Goal: Task Accomplishment & Management: Complete application form

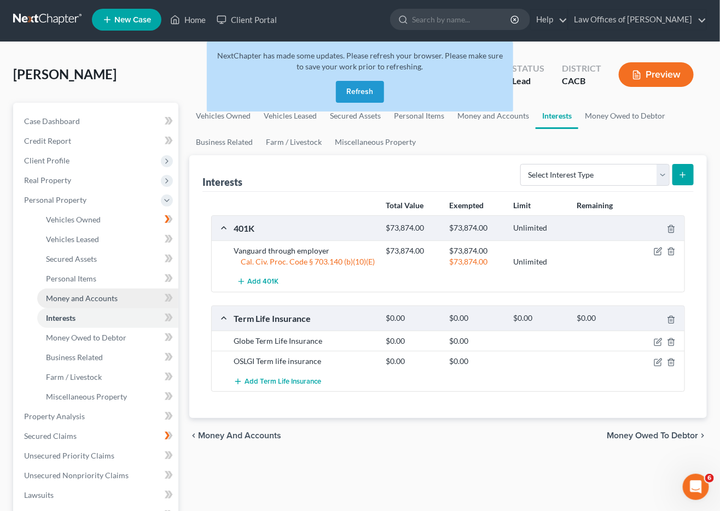
scroll to position [5, 0]
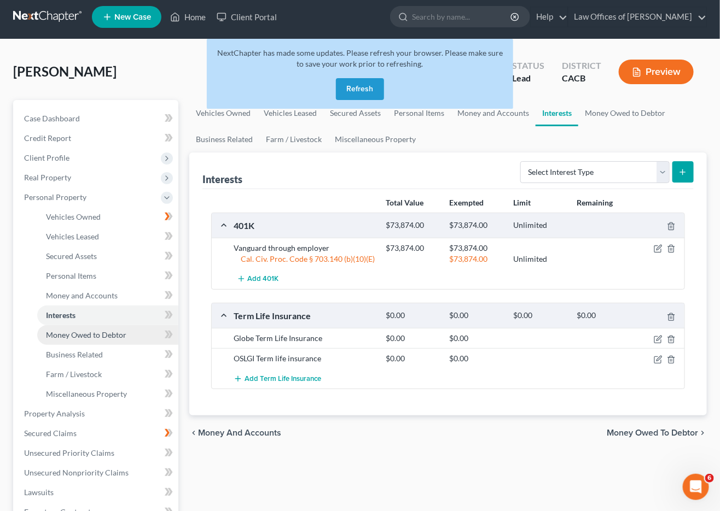
click at [45, 325] on link "Money Owed to Debtor" at bounding box center [107, 335] width 141 height 20
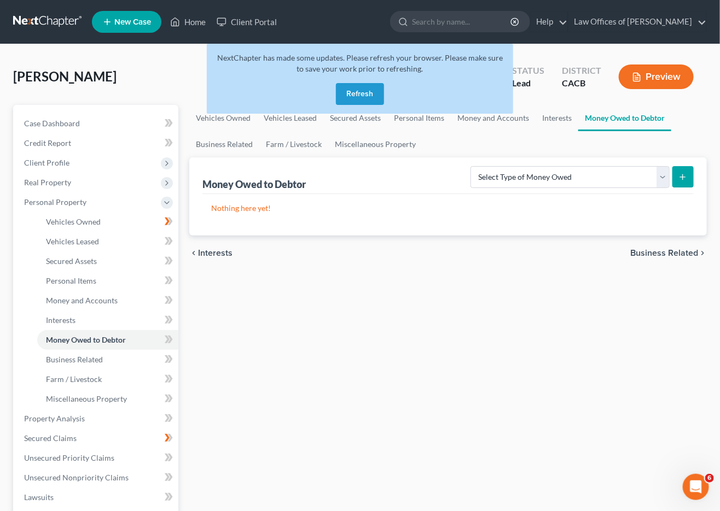
click at [362, 104] on div "NextChapter has made some updates. Please refresh your browser. Please make sur…" at bounding box center [360, 79] width 306 height 70
click at [362, 95] on button "Refresh" at bounding box center [360, 94] width 48 height 22
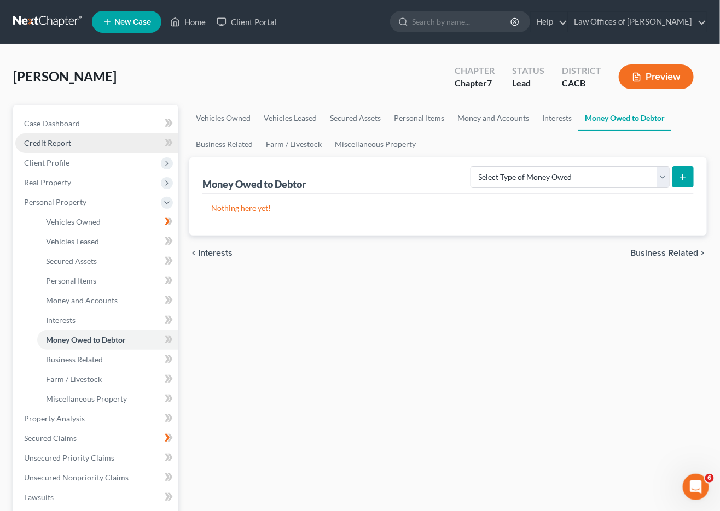
click at [60, 133] on link "Credit Report" at bounding box center [96, 143] width 163 height 20
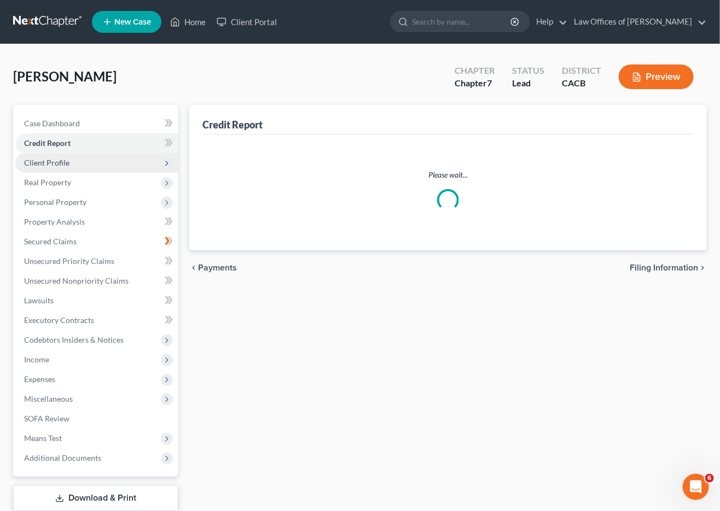
click at [56, 158] on span "Client Profile" at bounding box center [46, 162] width 45 height 9
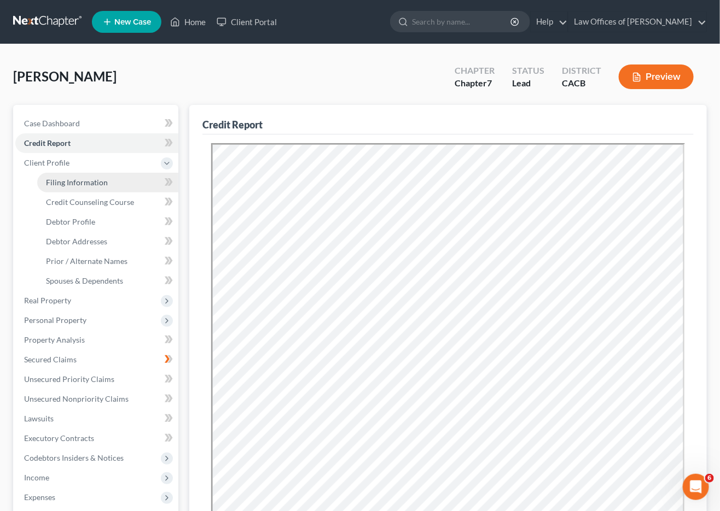
click at [82, 179] on span "Filing Information" at bounding box center [77, 182] width 62 height 9
select select "1"
select select "0"
select select "4"
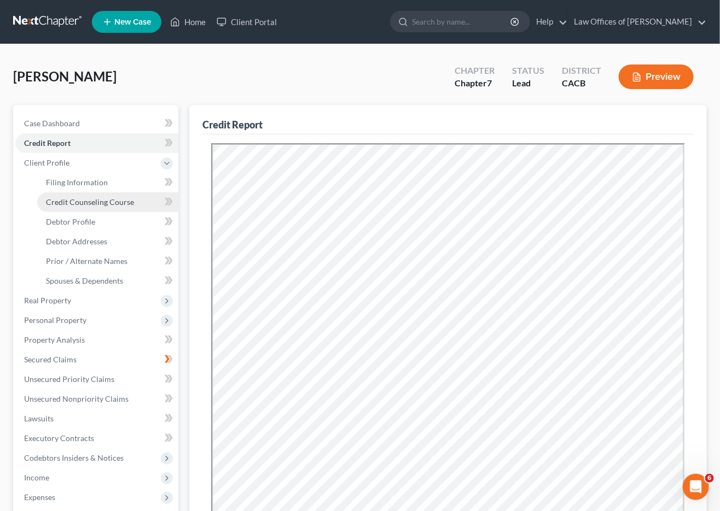
select select "0"
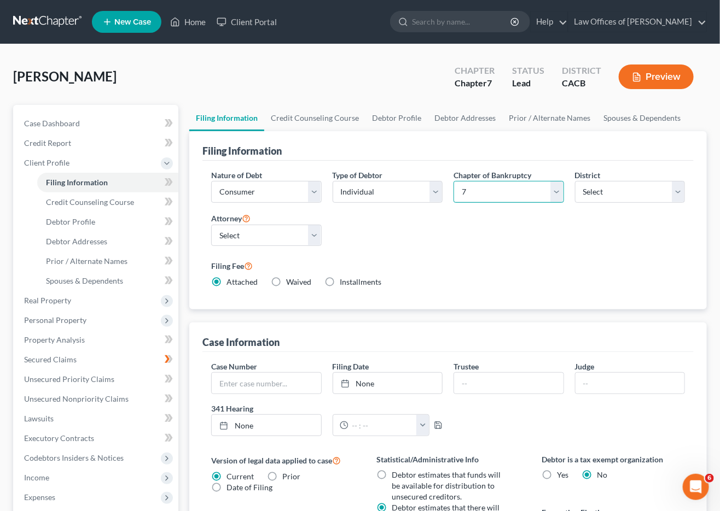
select select "3"
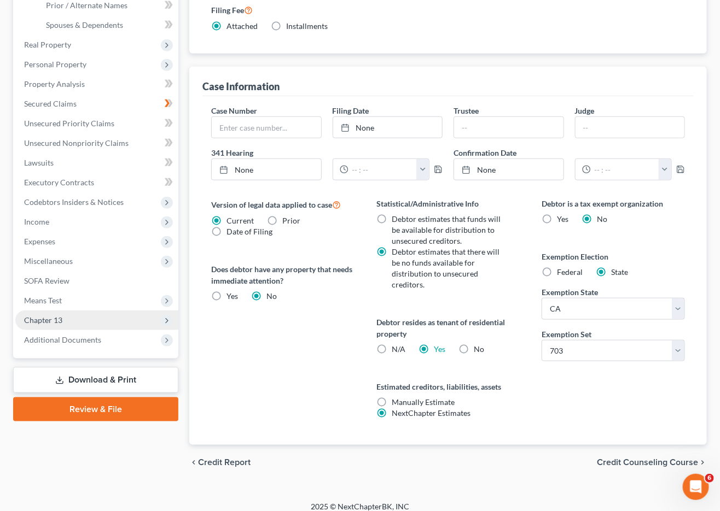
click at [65, 311] on span "Chapter 13" at bounding box center [96, 321] width 163 height 20
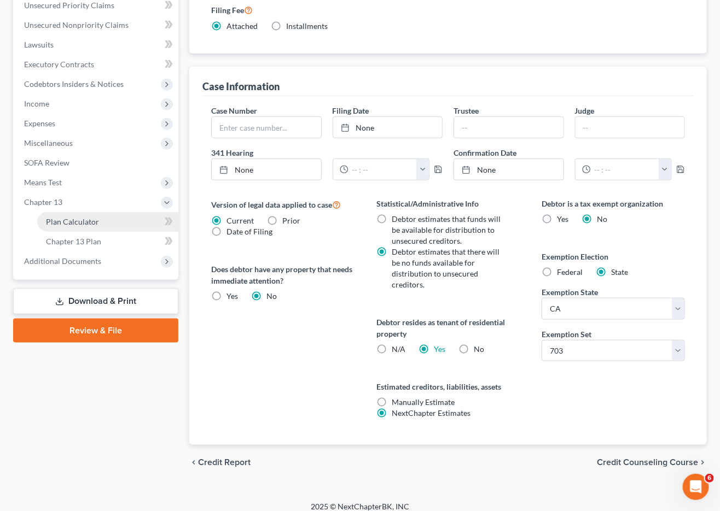
click at [81, 217] on span "Plan Calculator" at bounding box center [72, 221] width 53 height 9
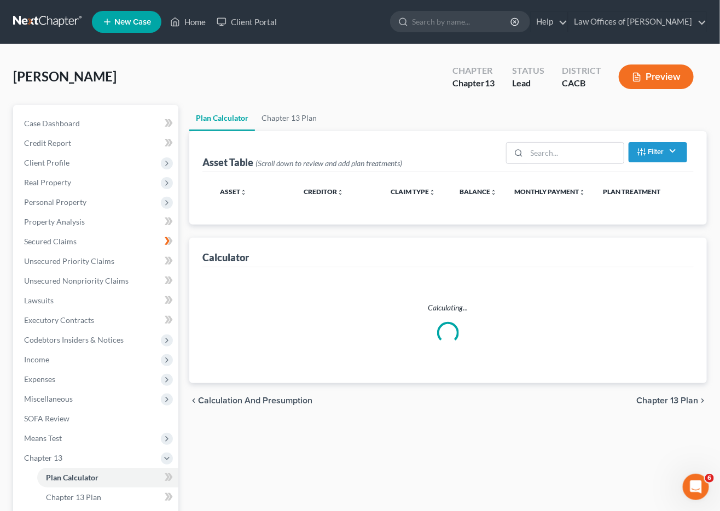
select select "59"
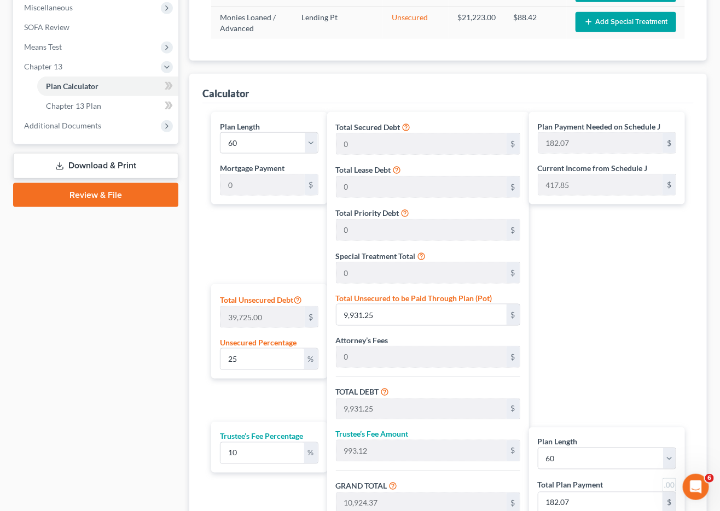
scroll to position [505, 0]
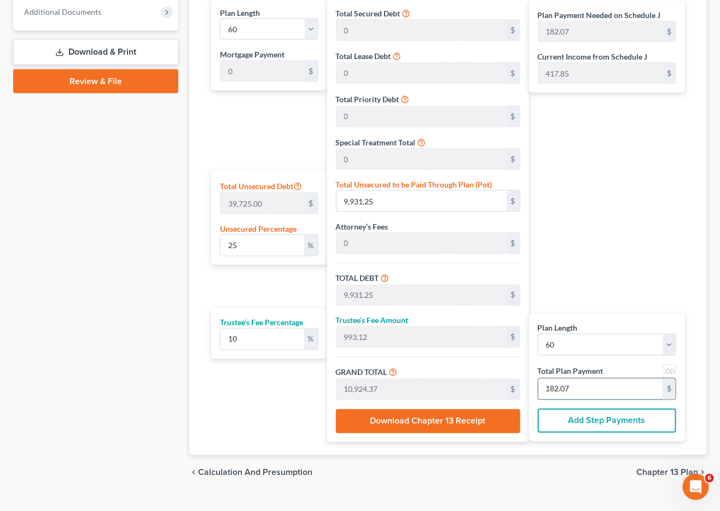
click at [579, 388] on input "182.07" at bounding box center [600, 389] width 124 height 21
type input "0.55"
type input "218.18"
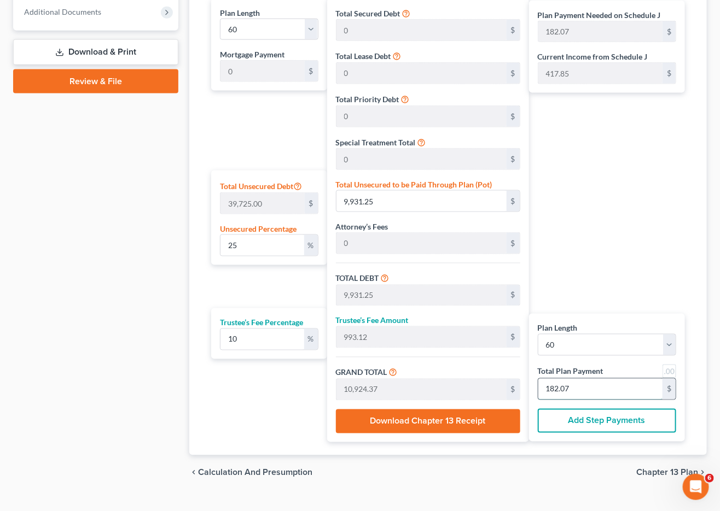
type input "21.81"
type input "240.00"
type input "4"
type input "5.63"
type input "2,236.36"
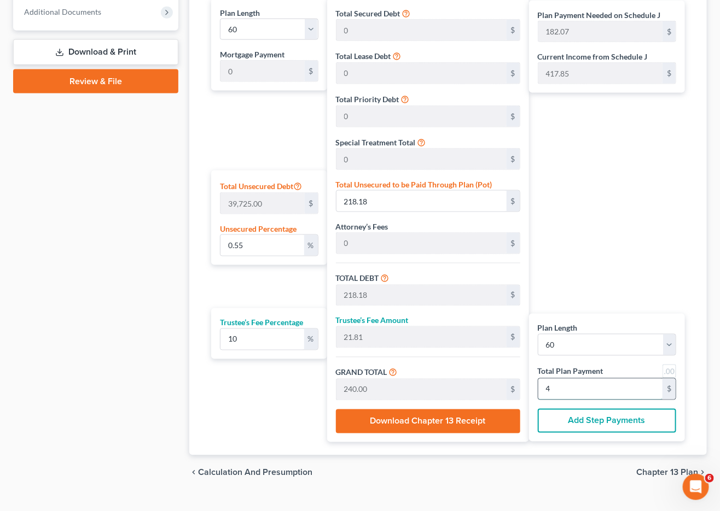
type input "2,236.36"
type input "223.63"
type input "2,460.00"
type input "41"
type input "57.39"
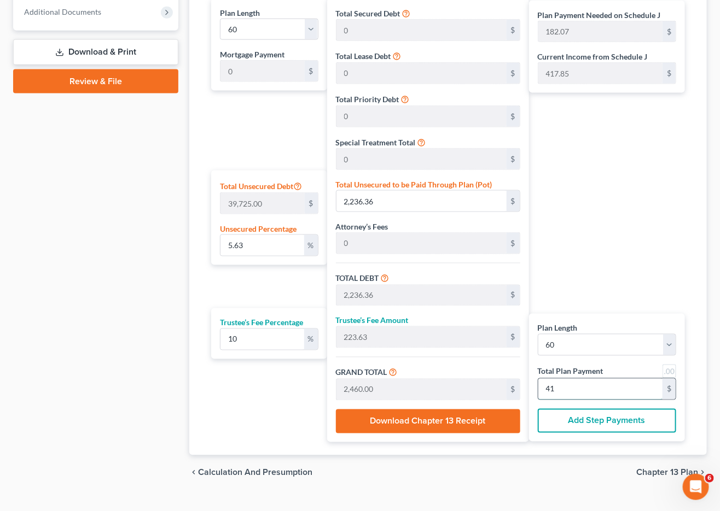
type input "22,800.00"
type input "2,280.00"
type input "25,080.00"
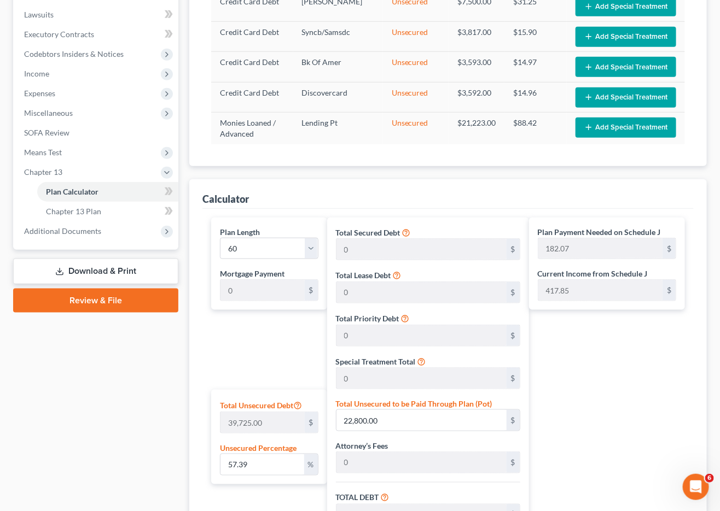
scroll to position [260, 0]
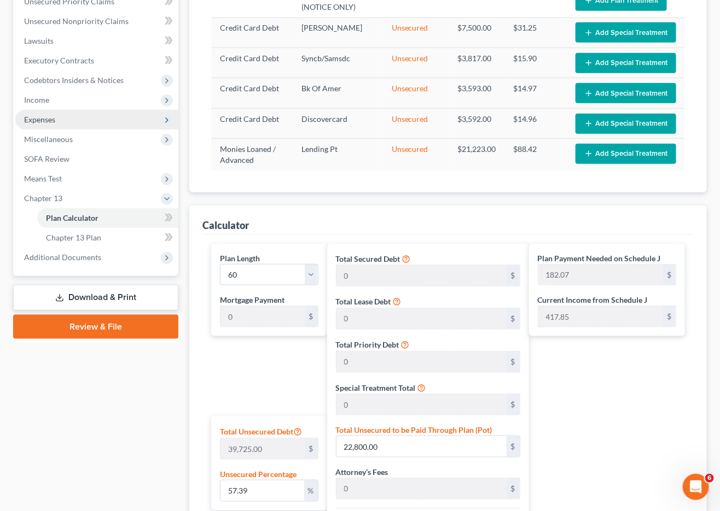
type input "418"
click at [38, 115] on span "Expenses" at bounding box center [96, 120] width 163 height 20
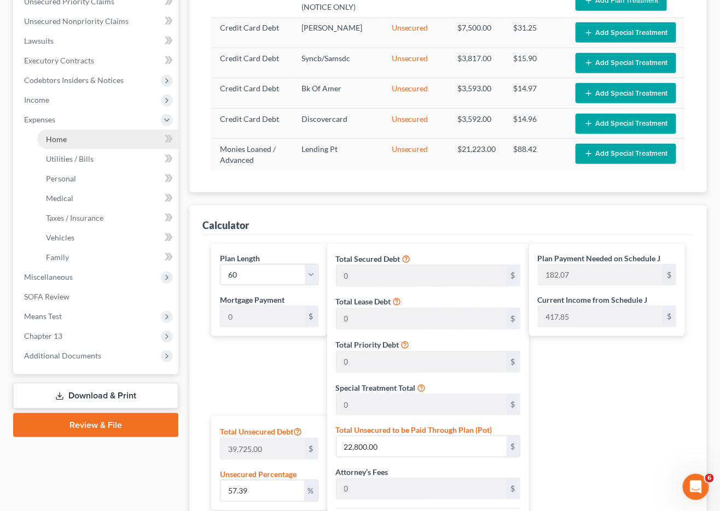
click at [55, 135] on span "Home" at bounding box center [56, 139] width 21 height 9
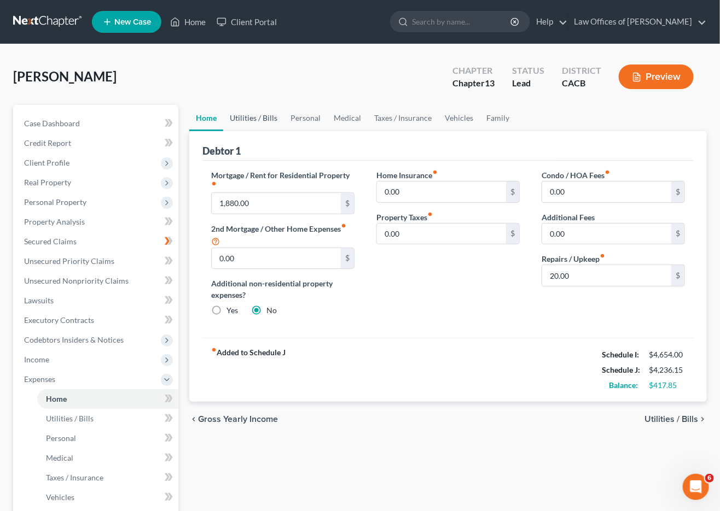
click at [260, 117] on link "Utilities / Bills" at bounding box center [253, 118] width 61 height 26
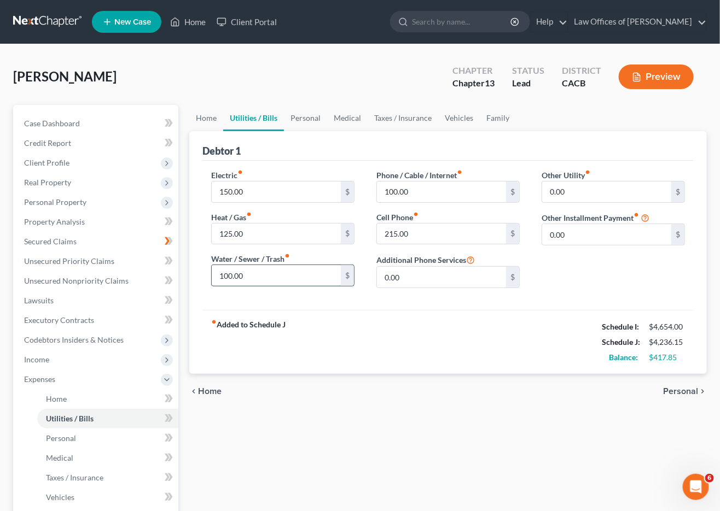
click at [269, 268] on input "100.00" at bounding box center [276, 275] width 129 height 21
click at [259, 267] on input "150" at bounding box center [276, 275] width 129 height 21
type input "100"
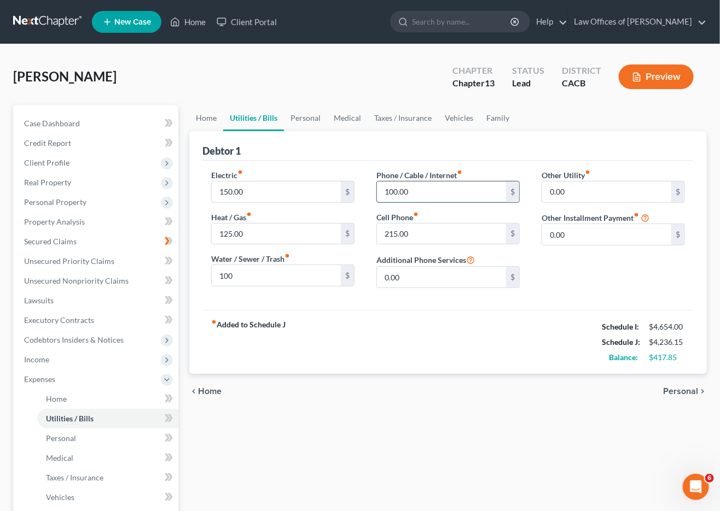
click at [415, 194] on input "100.00" at bounding box center [441, 192] width 129 height 21
type input "120"
click at [317, 123] on link "Personal" at bounding box center [305, 118] width 43 height 26
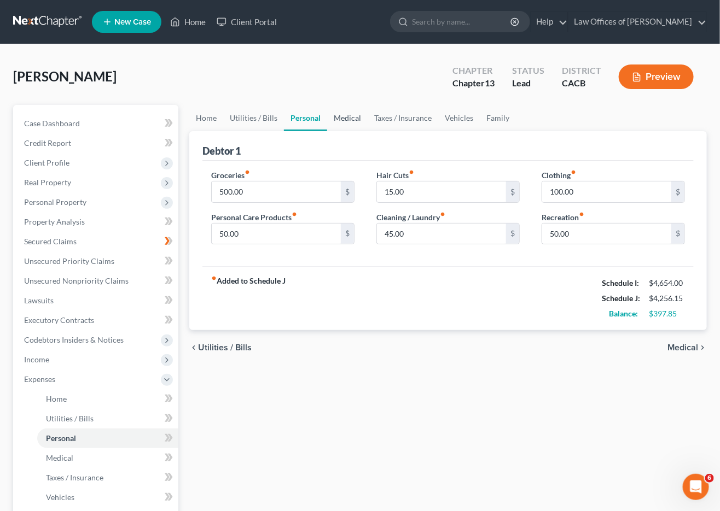
click at [345, 118] on link "Medical" at bounding box center [347, 118] width 40 height 26
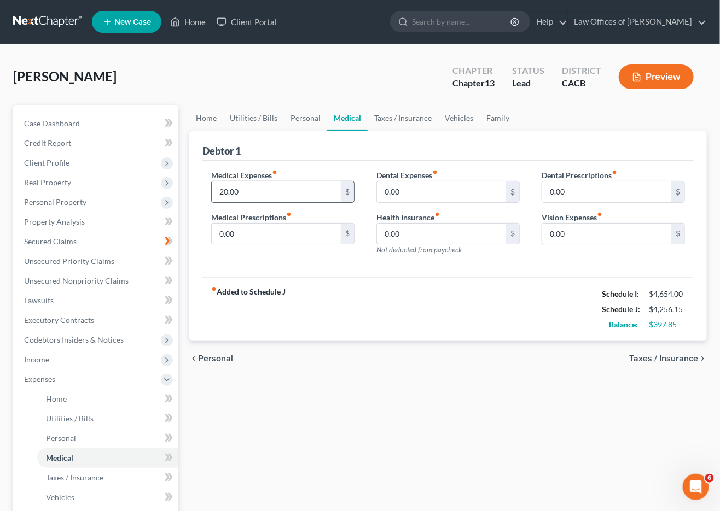
click at [322, 187] on input "20.00" at bounding box center [276, 192] width 129 height 21
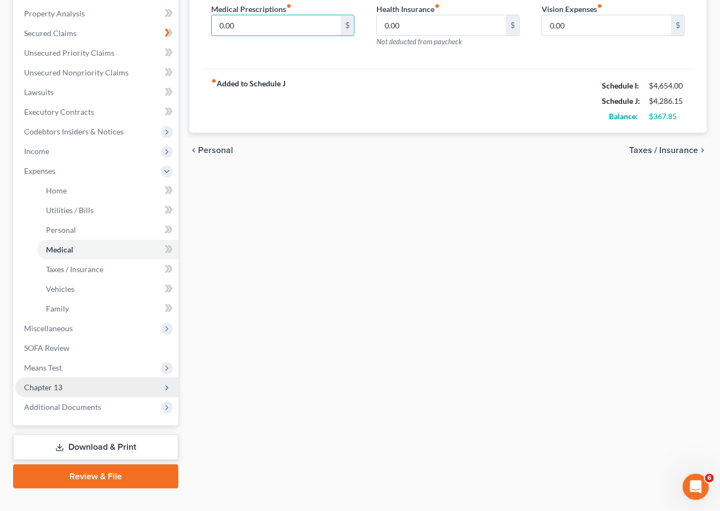
click at [56, 383] on span "Chapter 13" at bounding box center [43, 387] width 38 height 9
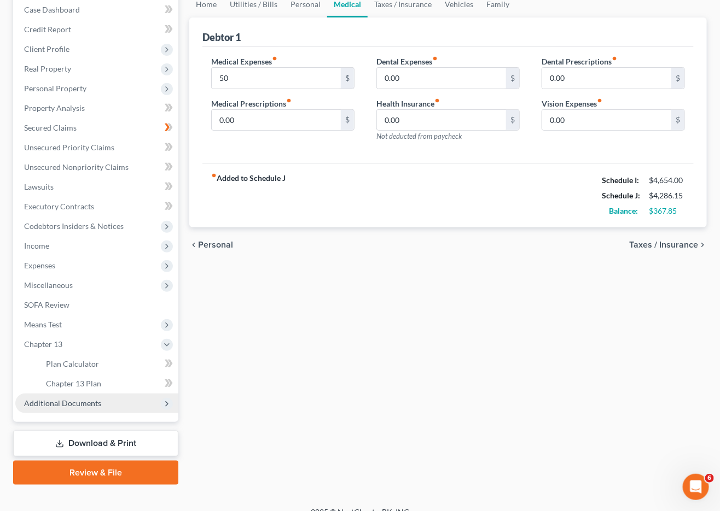
scroll to position [113, 0]
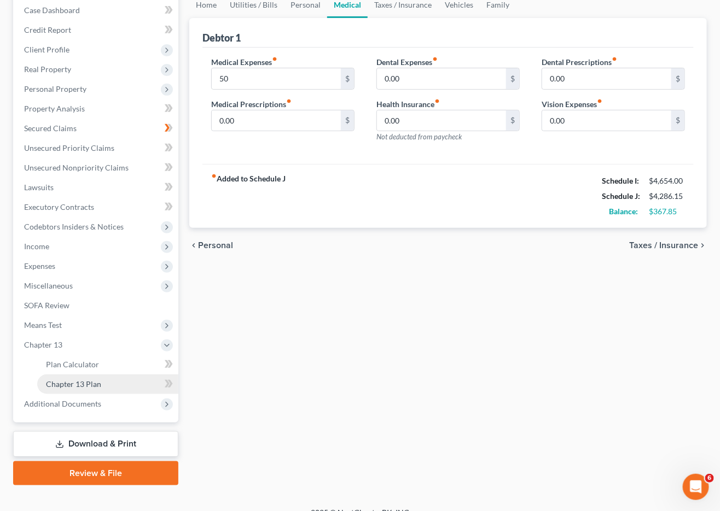
click at [92, 380] on span "Chapter 13 Plan" at bounding box center [73, 384] width 55 height 9
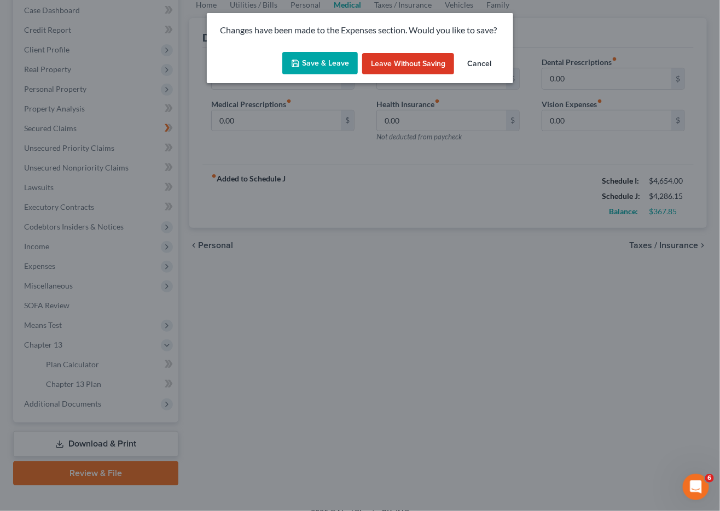
click at [332, 56] on button "Save & Leave" at bounding box center [319, 63] width 75 height 23
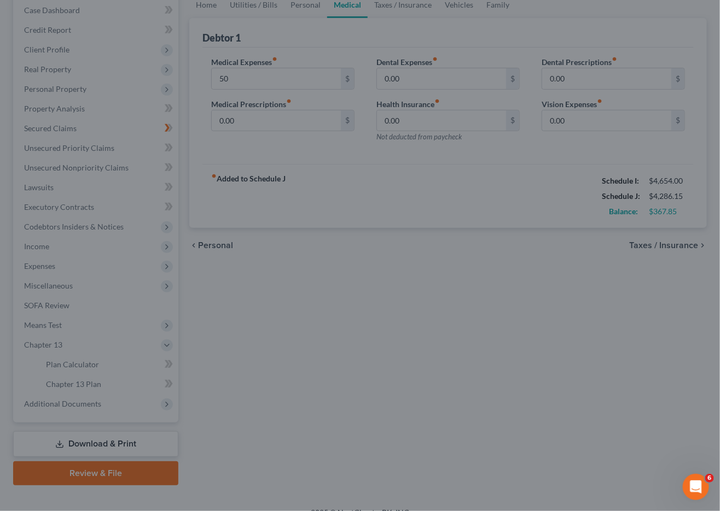
type input "50.00"
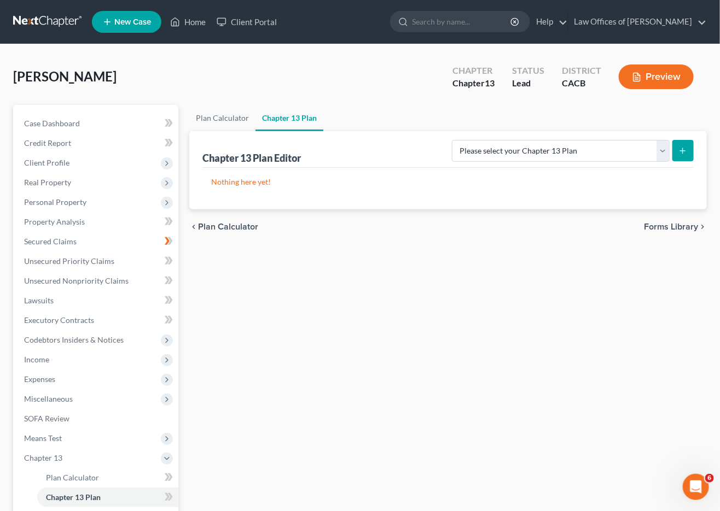
scroll to position [113, 0]
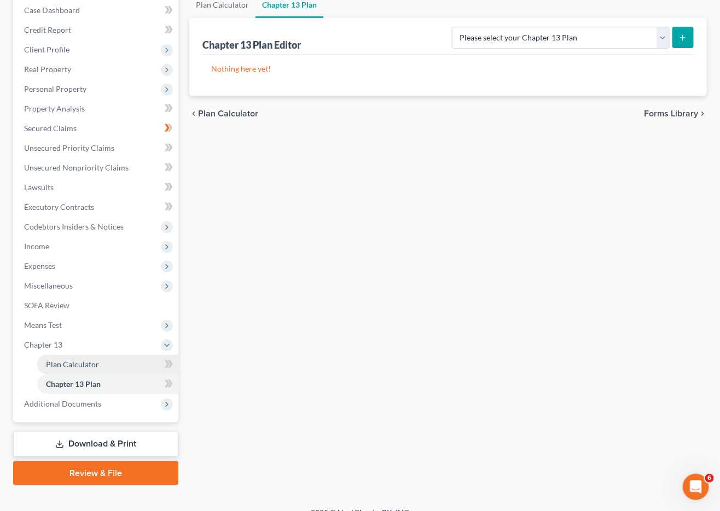
click at [86, 360] on span "Plan Calculator" at bounding box center [72, 364] width 53 height 9
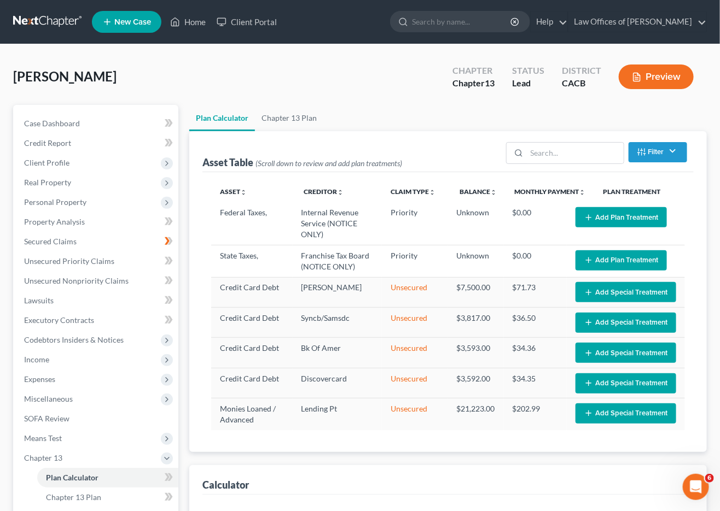
select select "59"
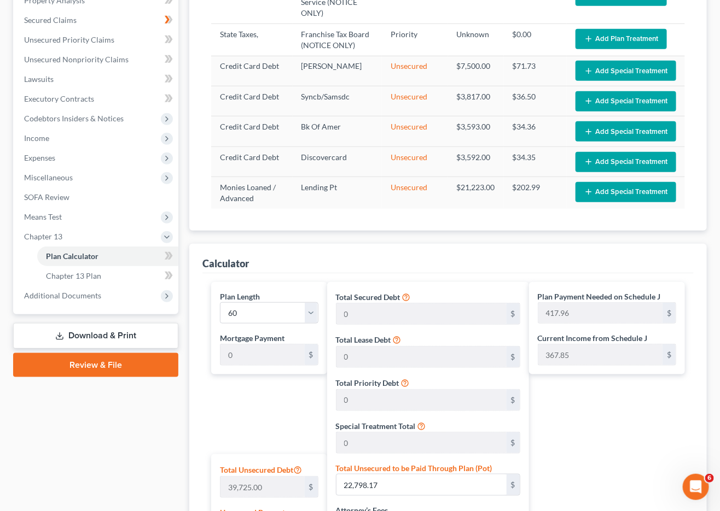
scroll to position [500, 0]
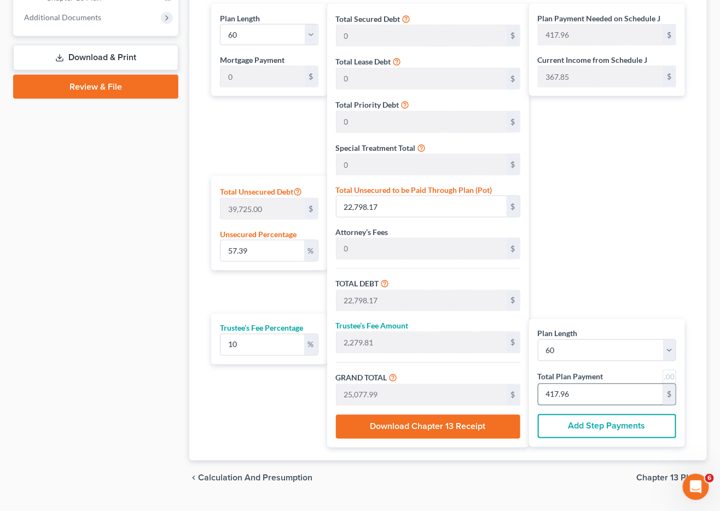
click at [593, 395] on input "417.96" at bounding box center [600, 395] width 124 height 21
type input "0.41"
type input "163.63"
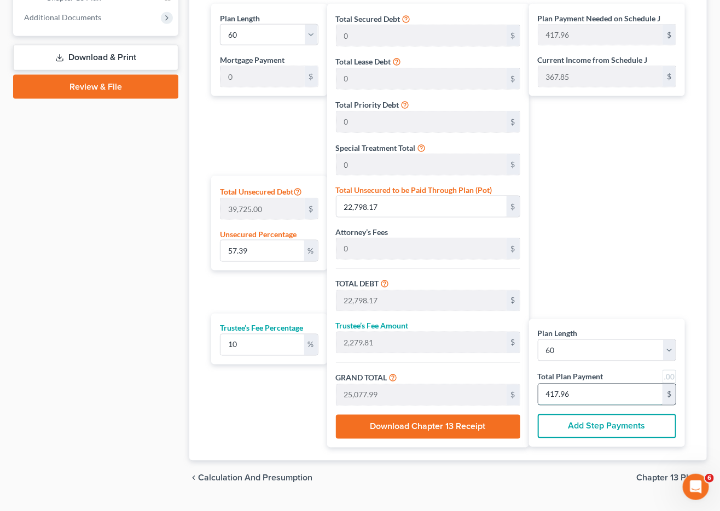
type input "16.36"
type input "180.00"
type input "3"
type input "4.12"
type input "1,636.36"
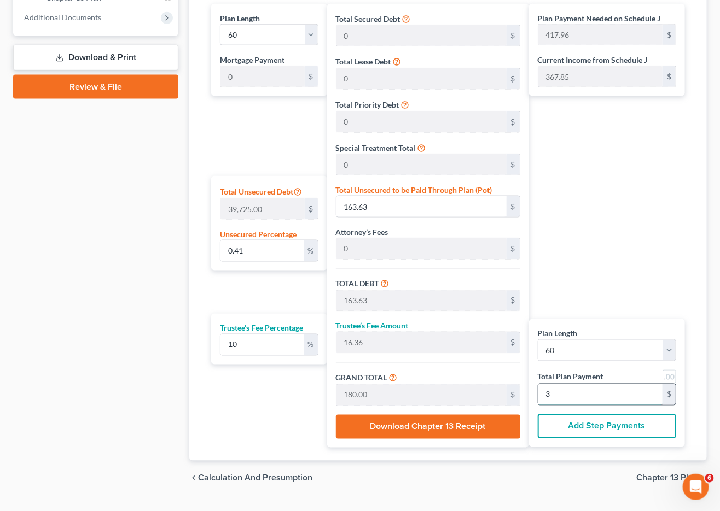
type input "1,636.36"
type input "163.63"
type input "1,800.00"
type input "30"
type input "41.19"
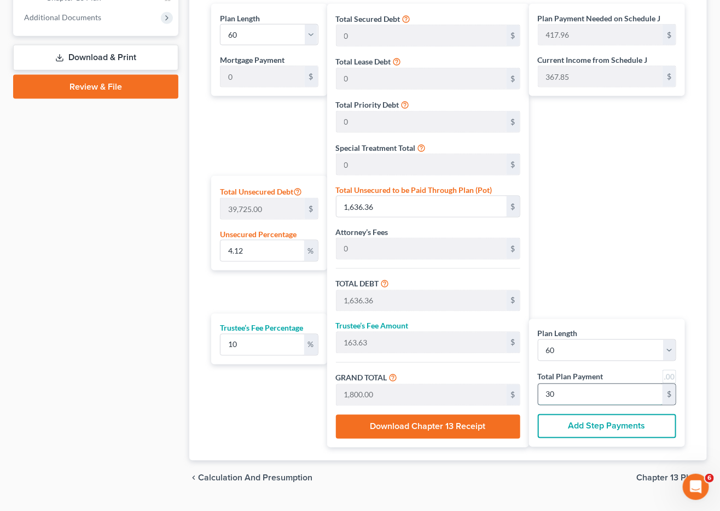
type input "16,363.63"
type input "1,636.36"
type input "18,000.00"
type input "300"
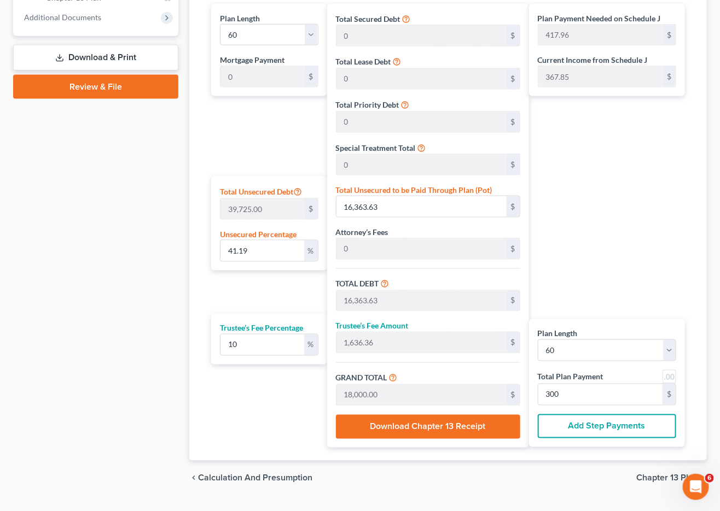
scroll to position [0, 0]
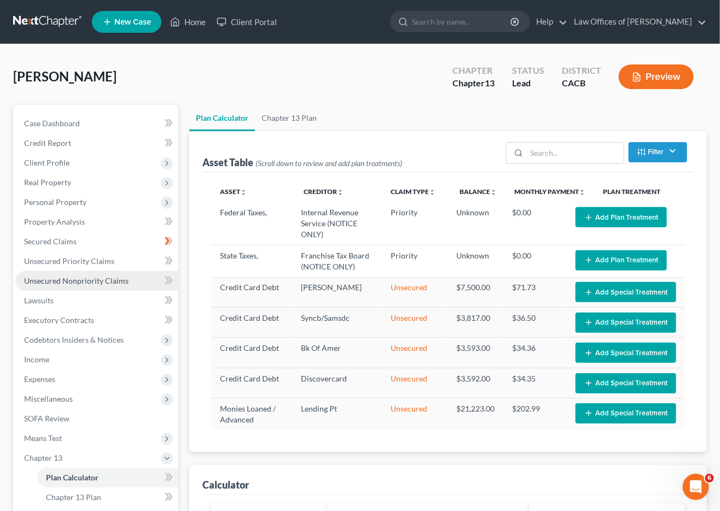
click at [92, 279] on span "Unsecured Nonpriority Claims" at bounding box center [76, 280] width 104 height 9
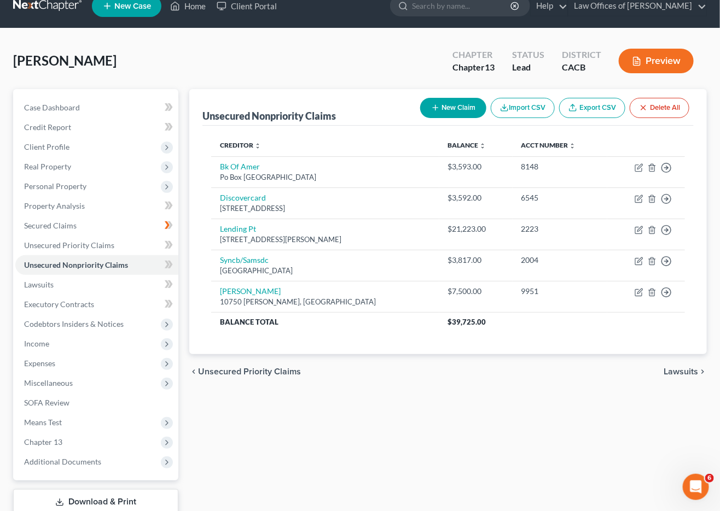
scroll to position [32, 0]
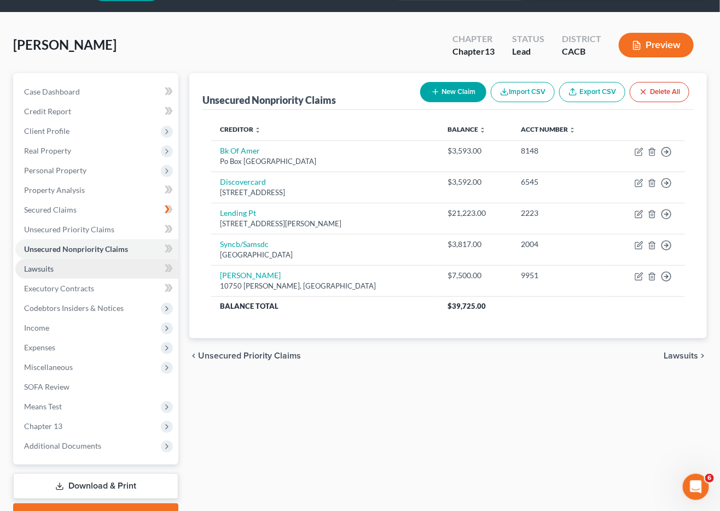
click at [72, 259] on link "Lawsuits" at bounding box center [96, 269] width 163 height 20
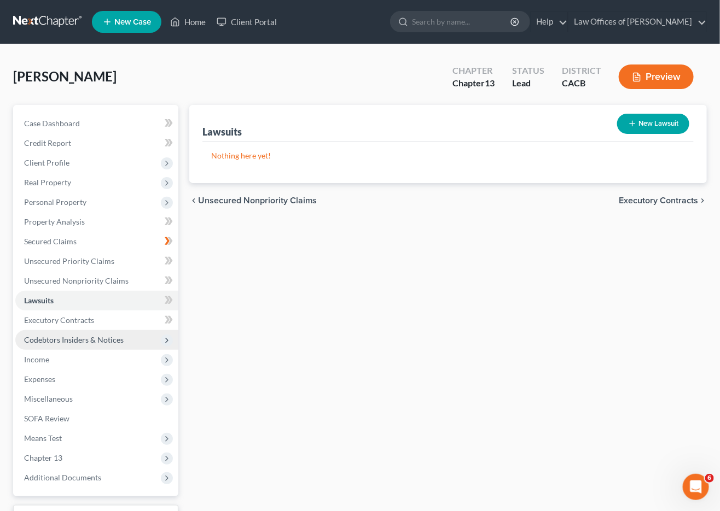
click at [32, 335] on span "Codebtors Insiders & Notices" at bounding box center [74, 339] width 100 height 9
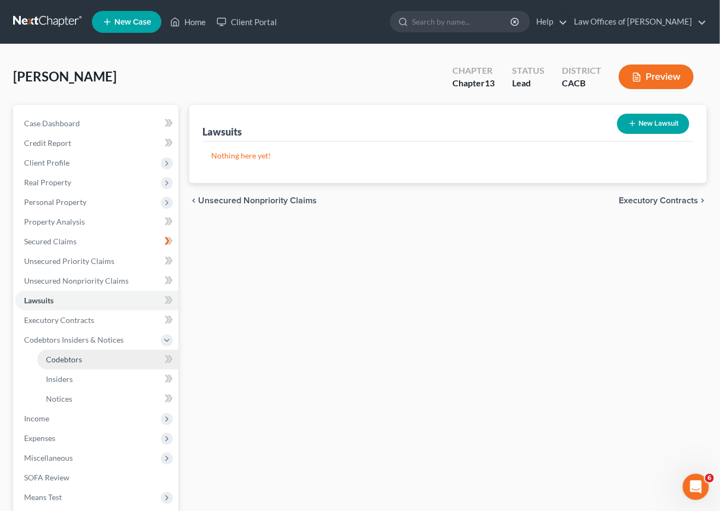
click at [75, 355] on span "Codebtors" at bounding box center [64, 359] width 36 height 9
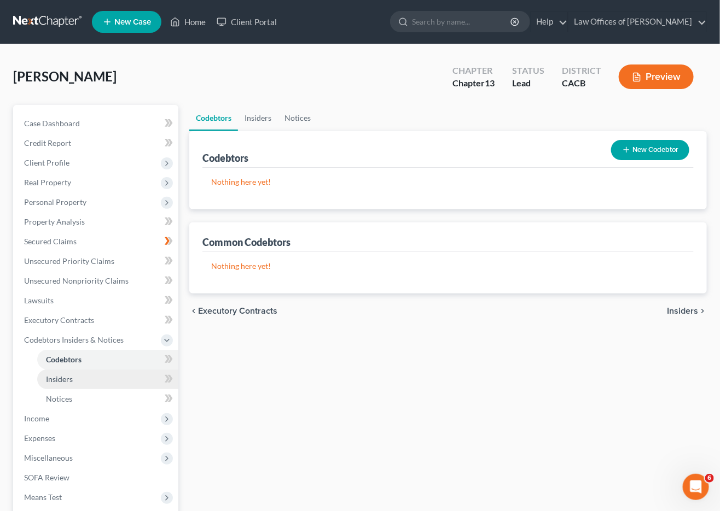
scroll to position [2, 0]
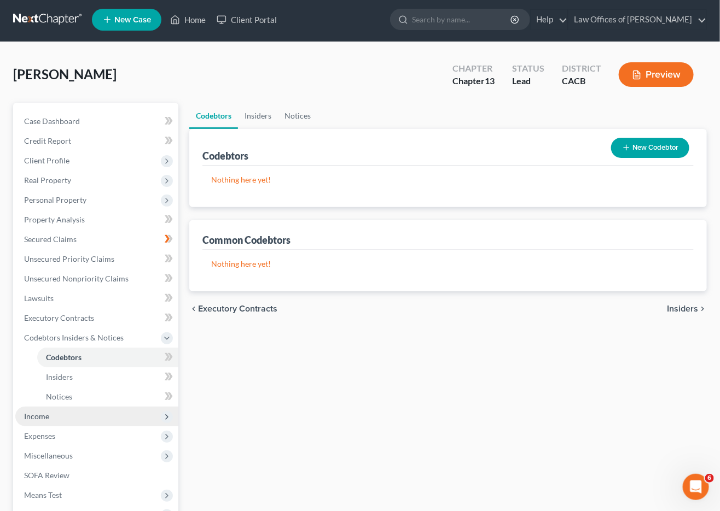
click at [52, 407] on span "Income" at bounding box center [96, 417] width 163 height 20
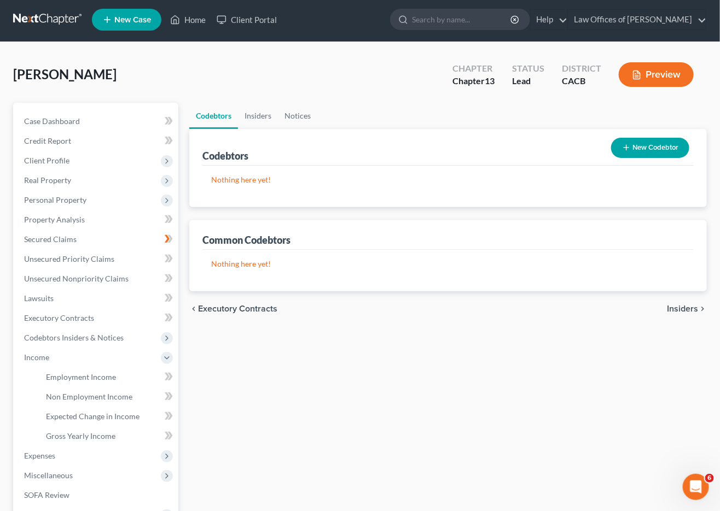
scroll to position [5, 0]
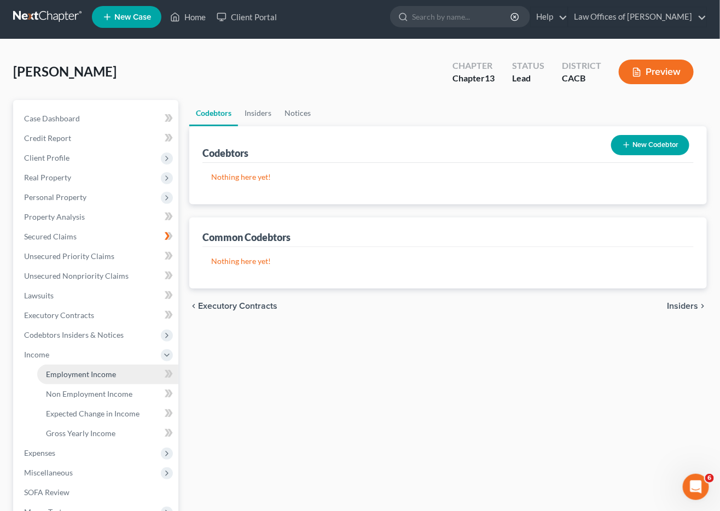
click at [70, 370] on span "Employment Income" at bounding box center [81, 374] width 70 height 9
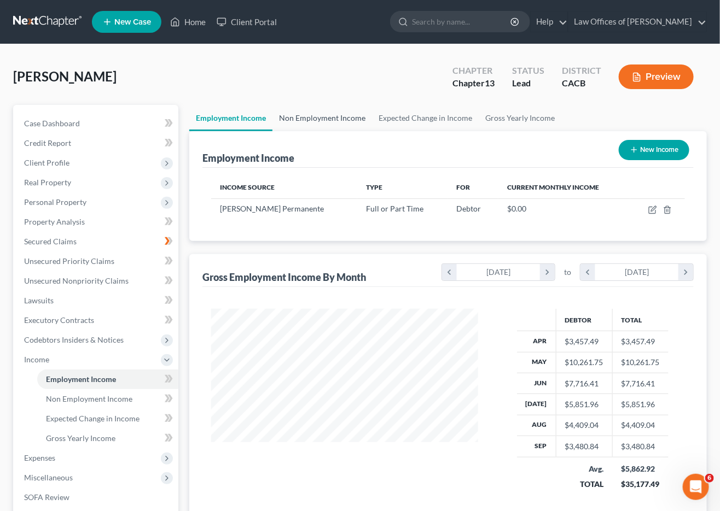
click at [319, 110] on link "Non Employment Income" at bounding box center [322, 118] width 100 height 26
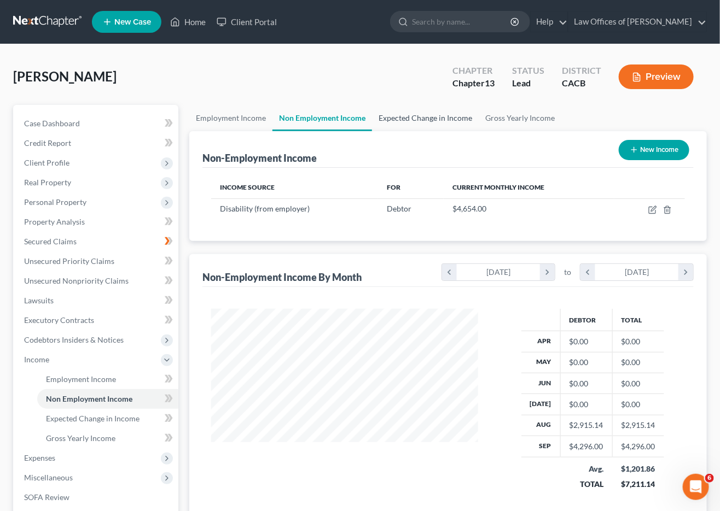
scroll to position [191, 289]
click at [422, 116] on link "Expected Change in Income" at bounding box center [425, 118] width 107 height 26
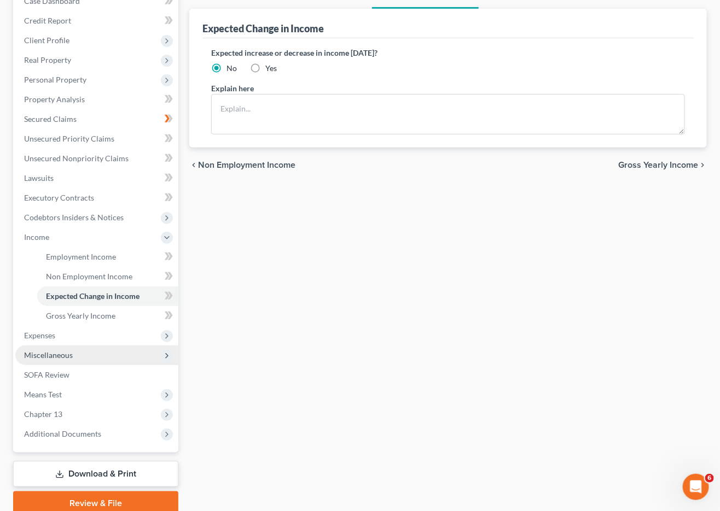
scroll to position [151, 0]
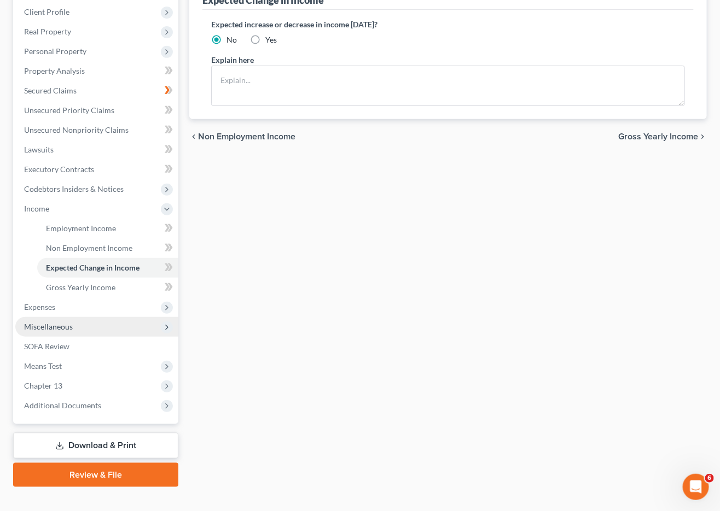
click at [65, 322] on span "Miscellaneous" at bounding box center [48, 326] width 49 height 9
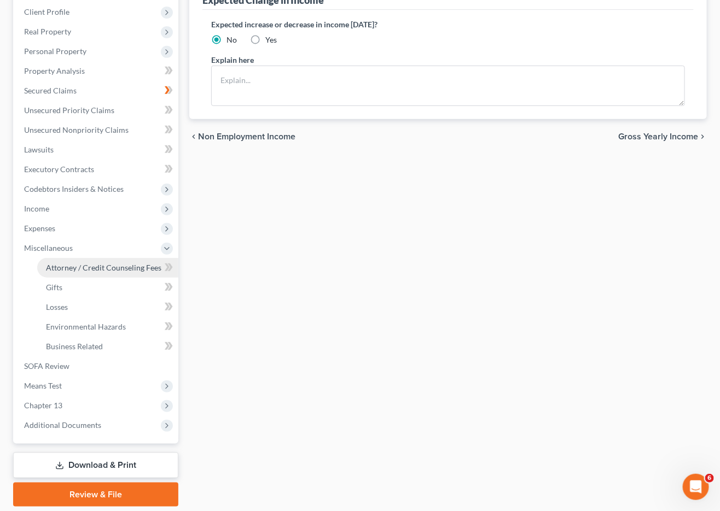
click at [97, 258] on link "Attorney / Credit Counseling Fees" at bounding box center [107, 268] width 141 height 20
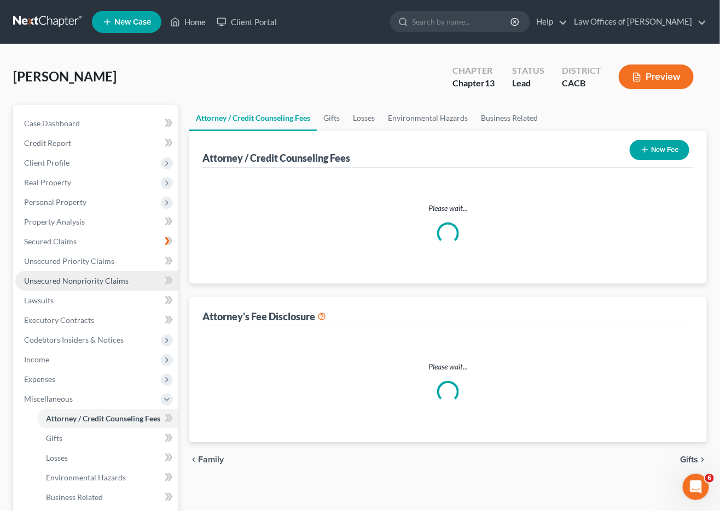
select select "0"
